Goal: Communication & Community: Answer question/provide support

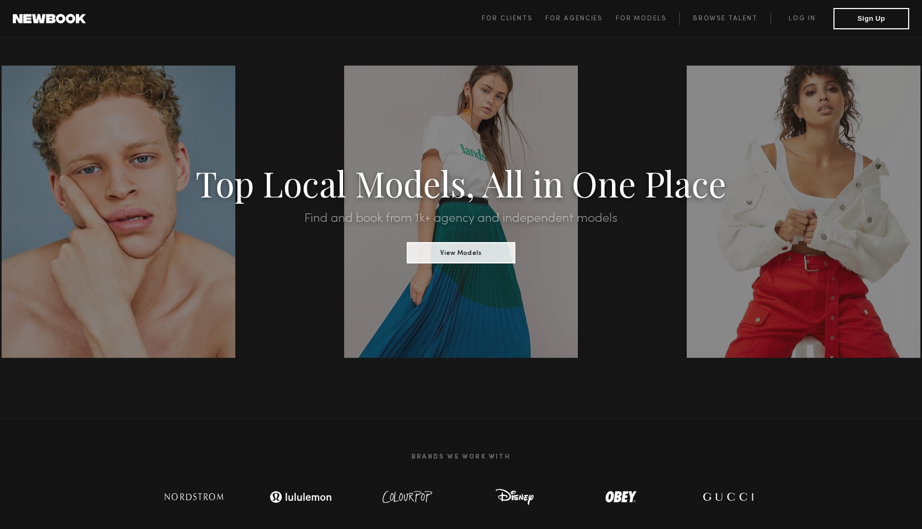
click at [795, 25] on span "For Clients For Agencies For Models Browse Talent Log in Sign Up" at bounding box center [695, 18] width 427 height 21
click at [798, 23] on link "Log in" at bounding box center [802, 18] width 63 height 13
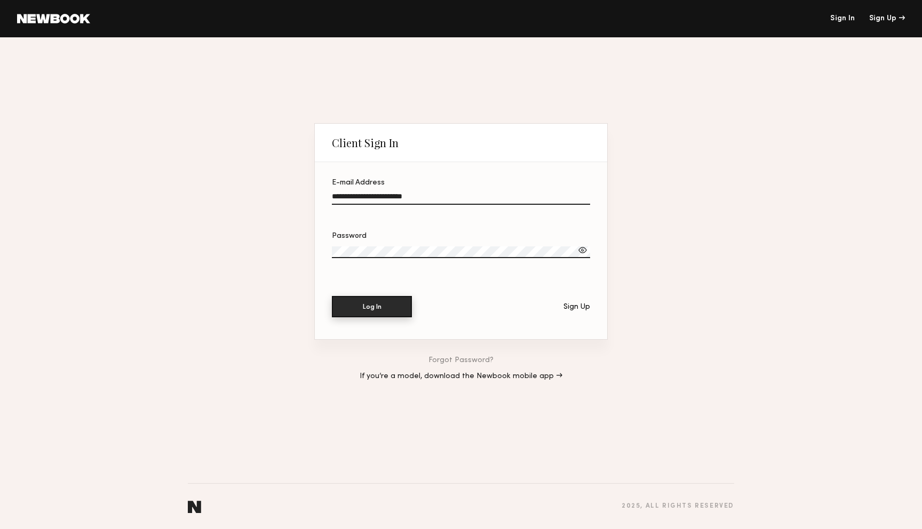
click at [364, 305] on button "Log In" at bounding box center [372, 306] width 80 height 21
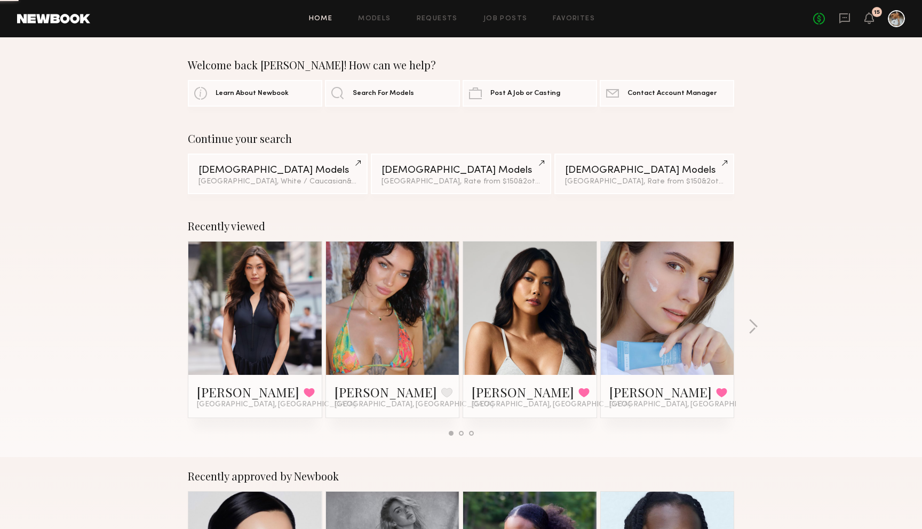
click at [851, 18] on div "No fees up to $5,000 15" at bounding box center [859, 18] width 92 height 17
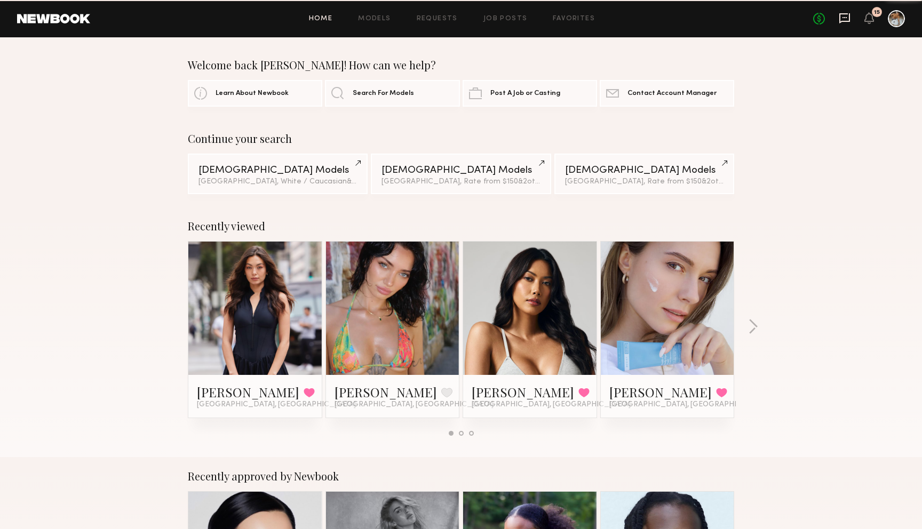
click at [842, 18] on icon at bounding box center [845, 18] width 12 height 12
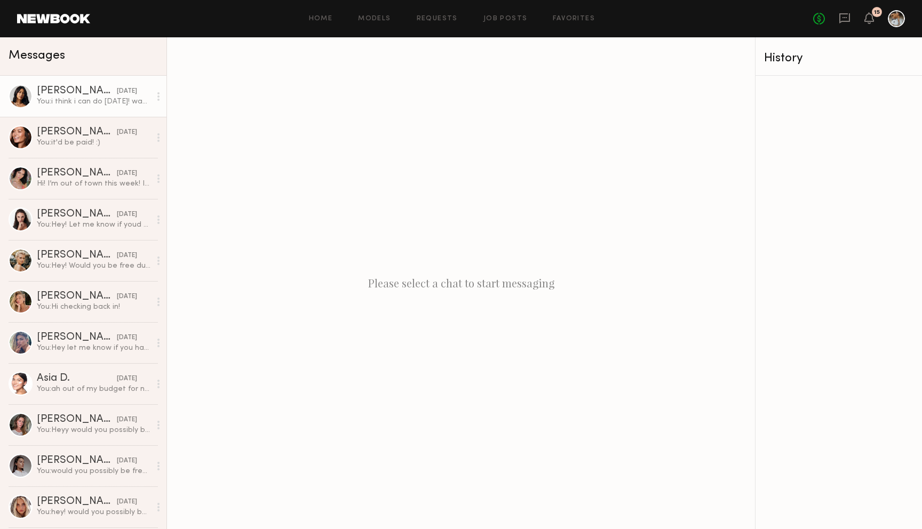
click at [75, 91] on div "[PERSON_NAME]" at bounding box center [77, 91] width 80 height 11
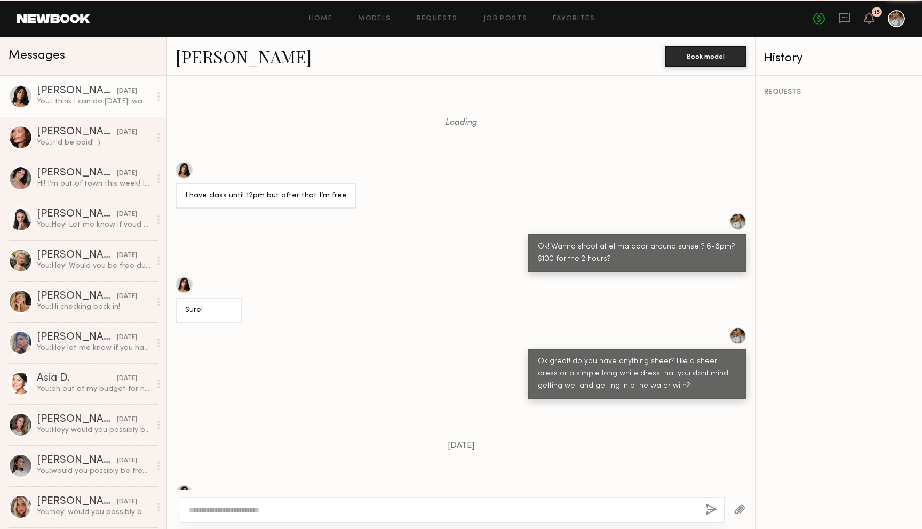
scroll to position [631, 0]
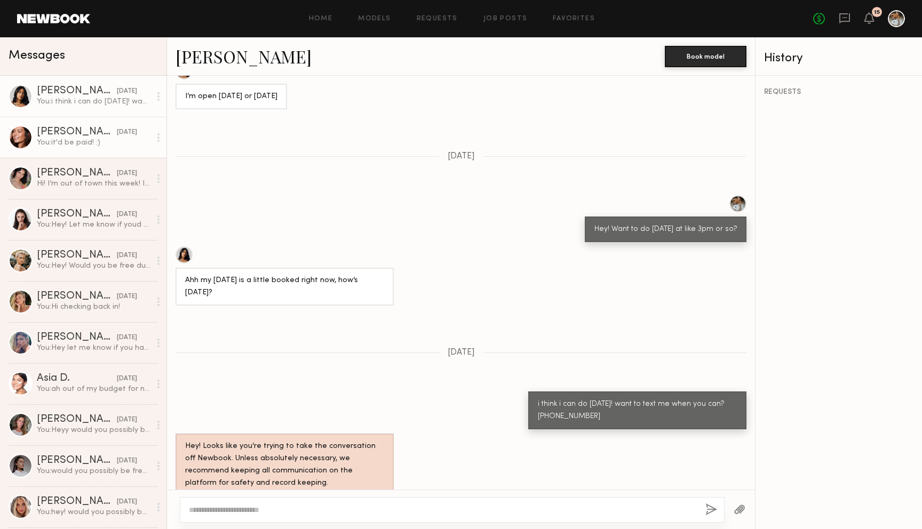
click at [73, 142] on div "You: it'd be paid! :)" at bounding box center [94, 143] width 114 height 10
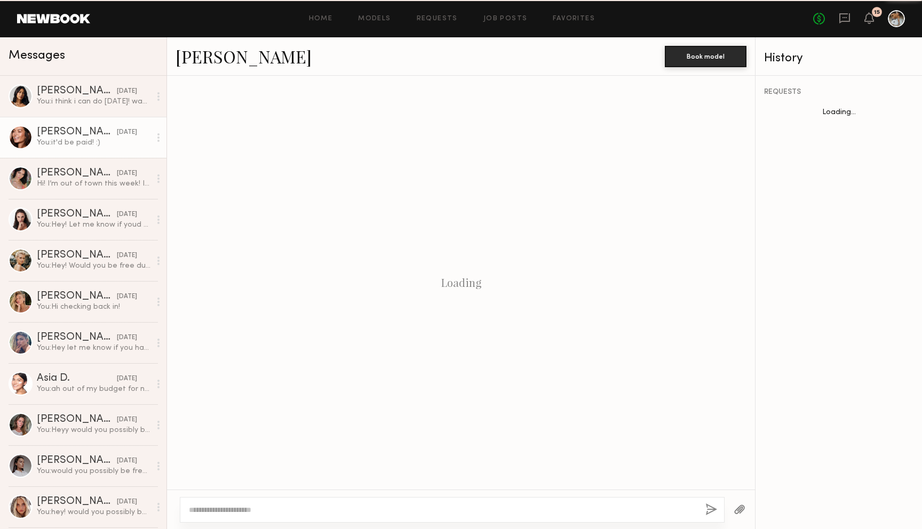
scroll to position [794, 0]
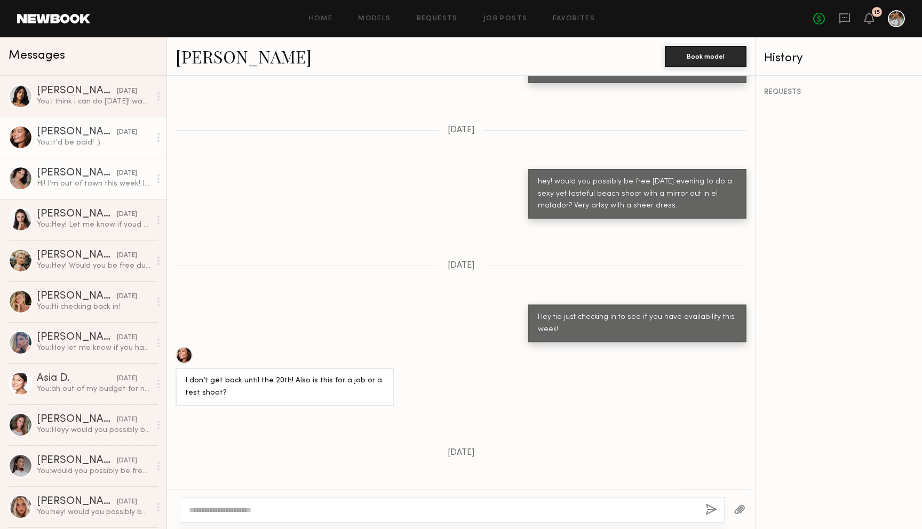
click at [78, 163] on link "[PERSON_NAME] [DATE] Hi! I’m out of town this week! I’ll be back the next week X" at bounding box center [83, 178] width 166 height 41
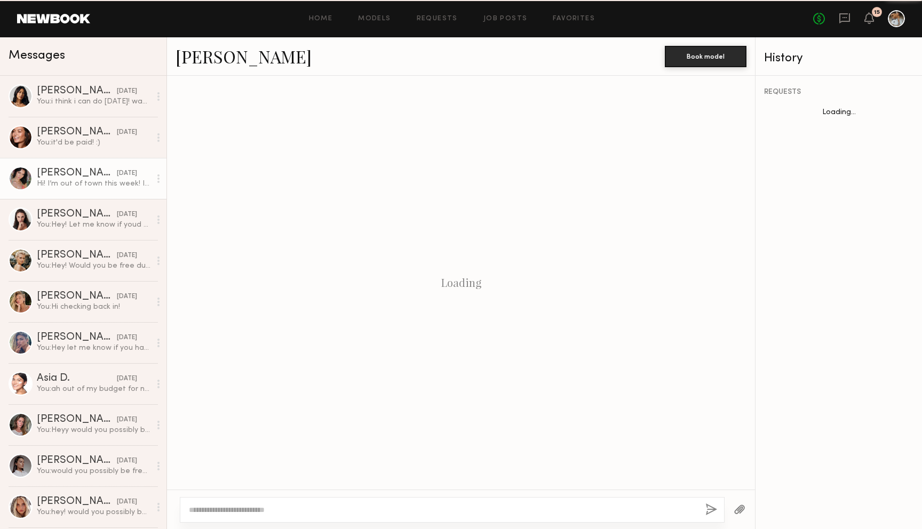
scroll to position [917, 0]
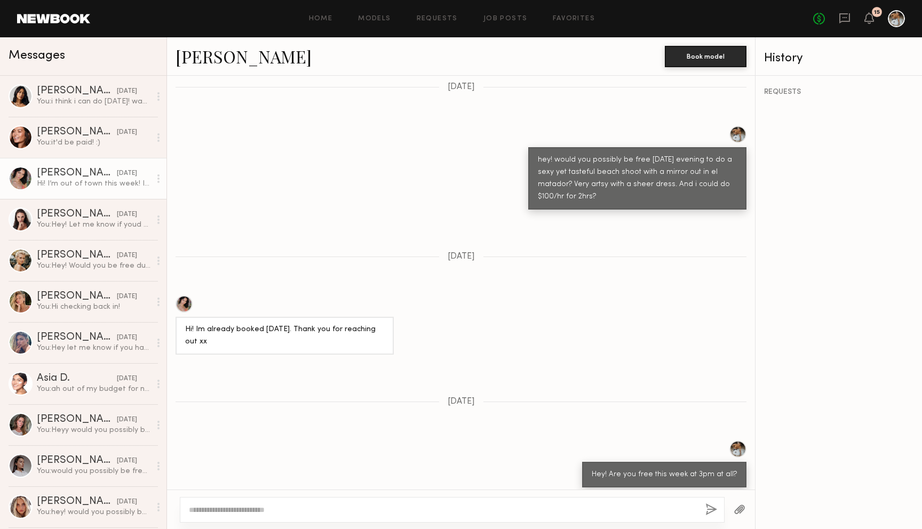
click at [257, 58] on div "[PERSON_NAME]" at bounding box center [420, 56] width 489 height 23
click at [240, 63] on link "[PERSON_NAME]" at bounding box center [244, 56] width 136 height 23
click at [320, 505] on textarea at bounding box center [443, 510] width 508 height 11
type textarea "*"
type textarea "**********"
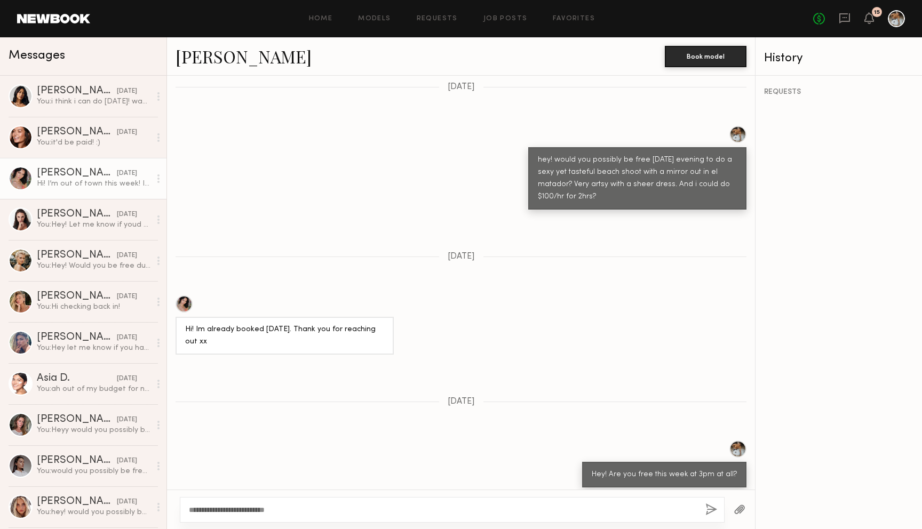
click at [711, 508] on button "button" at bounding box center [711, 510] width 12 height 13
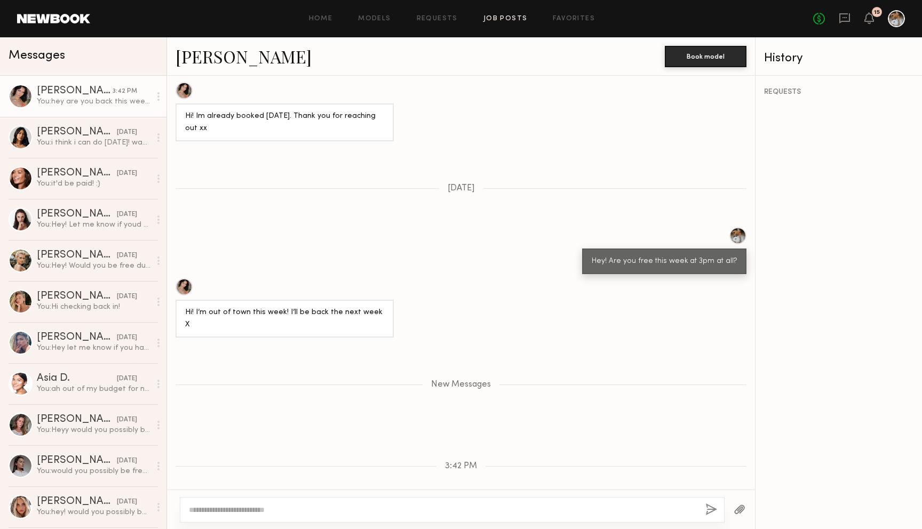
click at [505, 21] on link "Job Posts" at bounding box center [505, 18] width 44 height 7
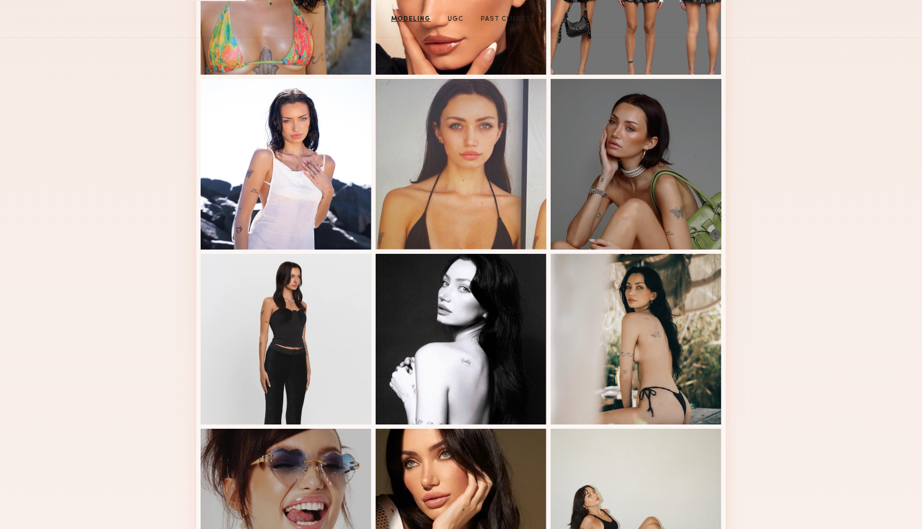
scroll to position [594, 0]
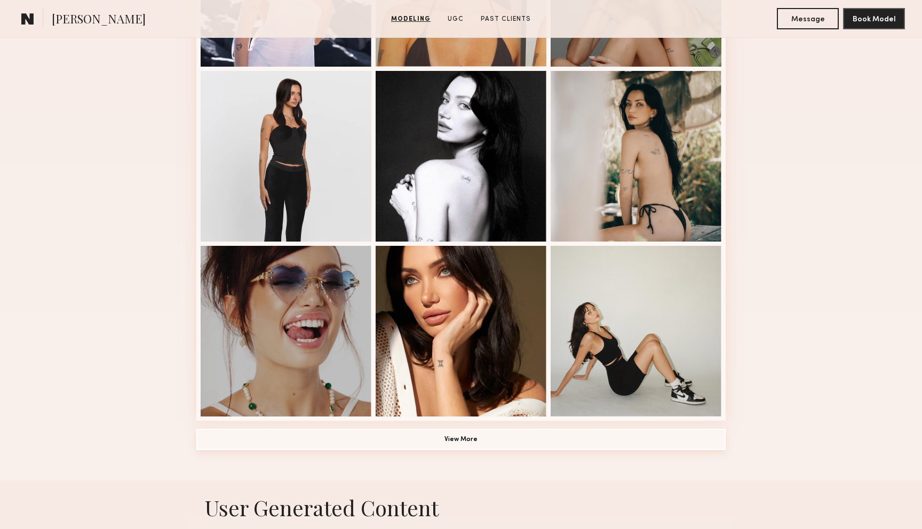
click at [497, 446] on button "View More" at bounding box center [460, 439] width 529 height 21
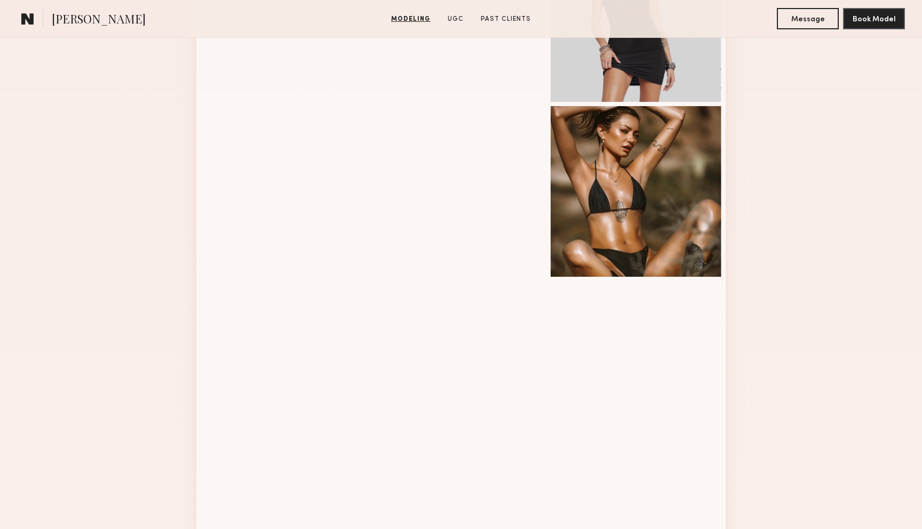
scroll to position [1105, 0]
